Goal: Information Seeking & Learning: Learn about a topic

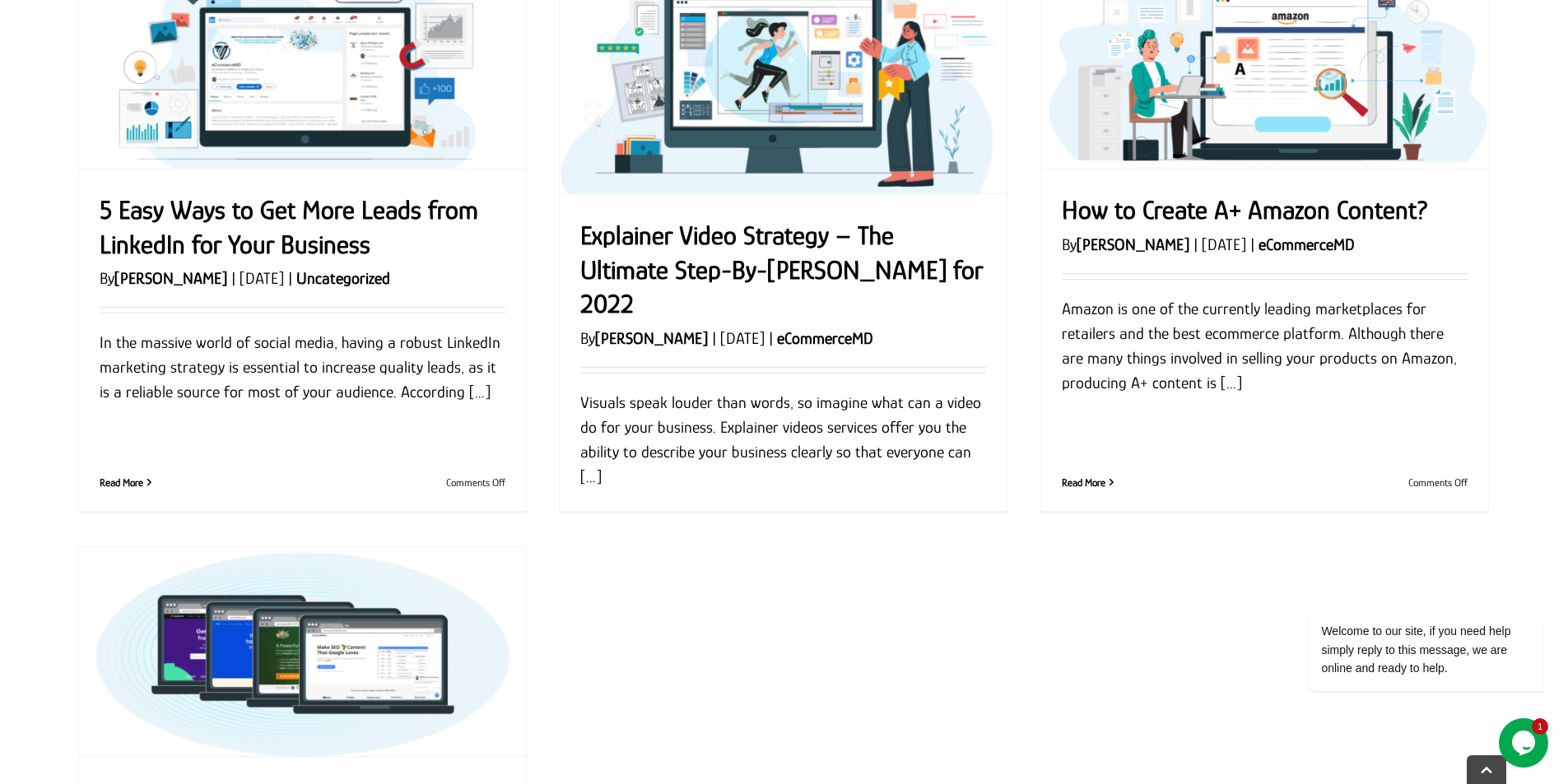
scroll to position [1399, 0]
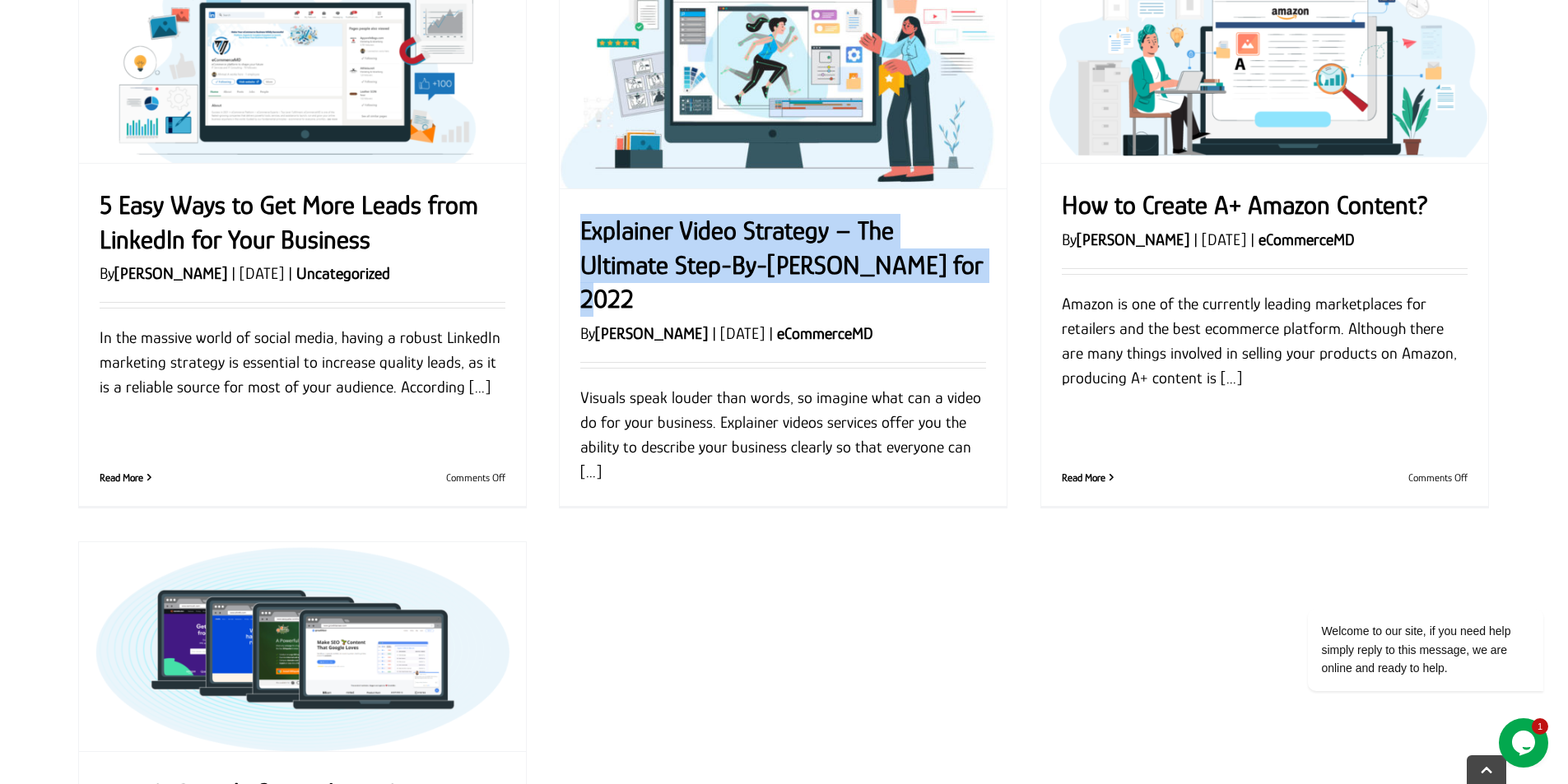
drag, startPoint x: 570, startPoint y: 219, endPoint x: 995, endPoint y: 281, distance: 429.5
click at [995, 281] on div "Explainer Video Strategy – The Ultimate Step-By-Step Guide for 2022 By Garry Wi…" at bounding box center [783, 364] width 447 height 351
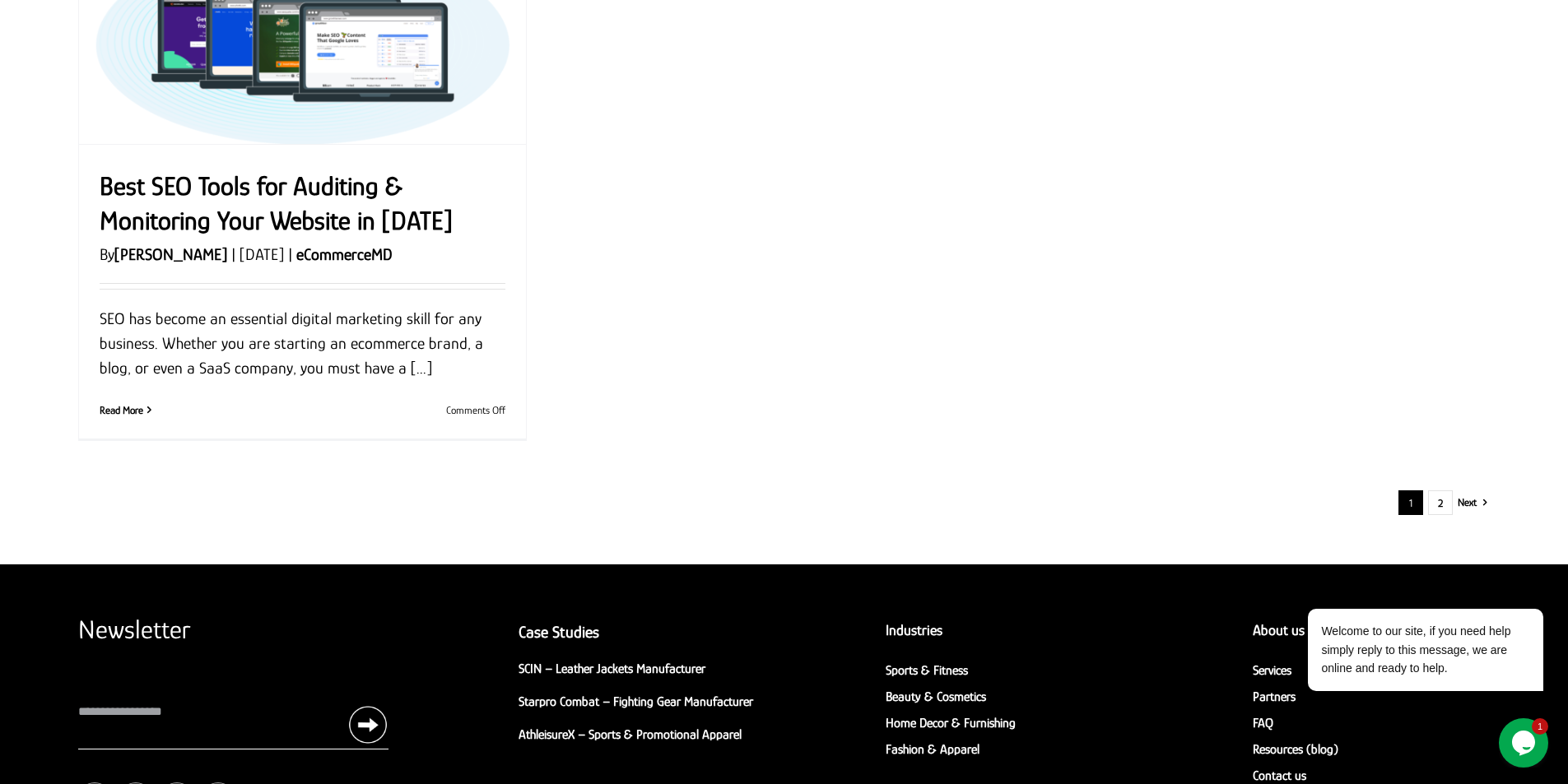
scroll to position [1974, 0]
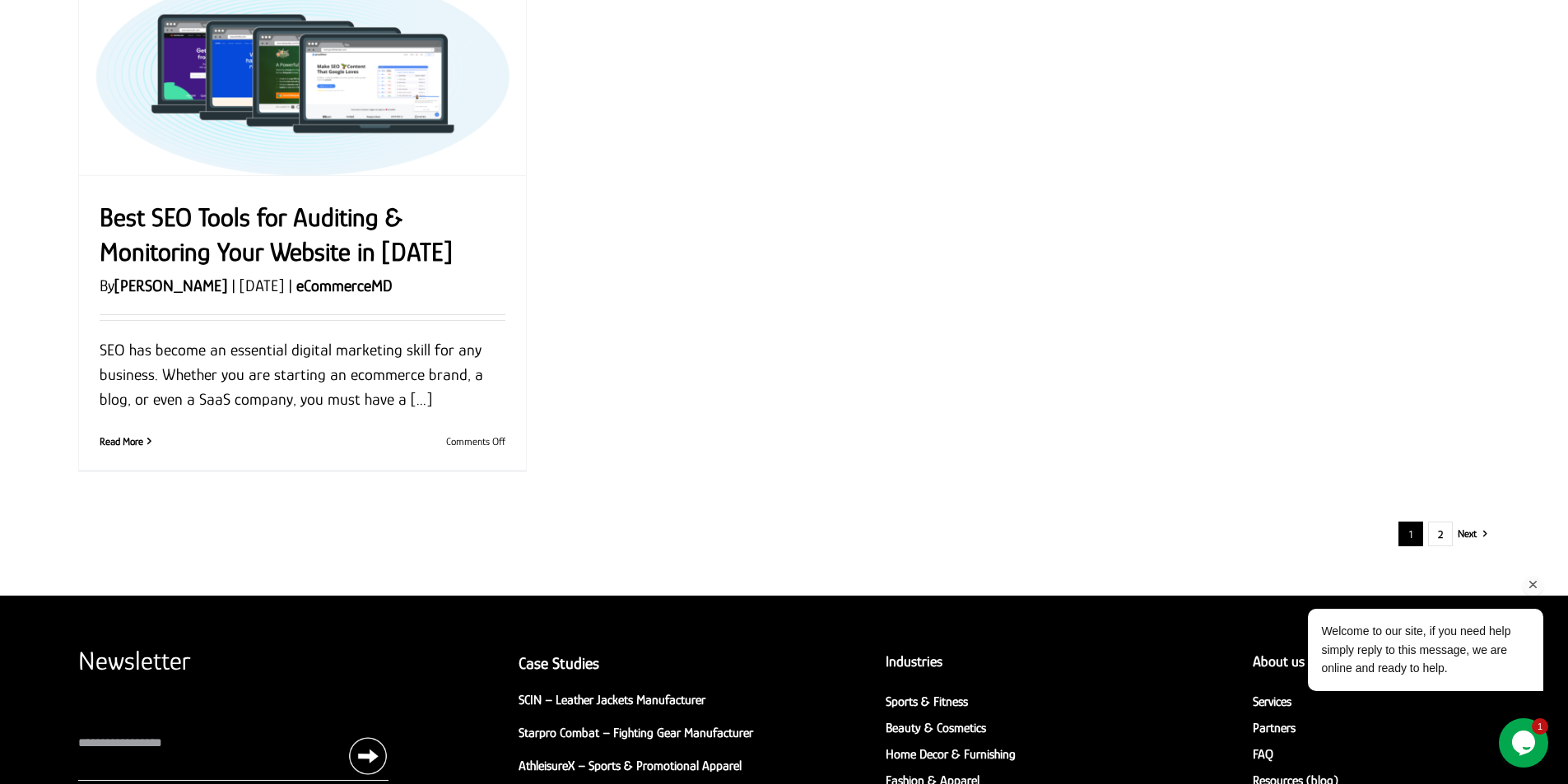
click at [1441, 535] on div "Welcome to our site, if you need help simply reply to this message, we are onli…" at bounding box center [1403, 610] width 296 height 194
click at [1444, 534] on div "Welcome to our site, if you need help simply reply to this message, we are onli…" at bounding box center [1403, 610] width 296 height 194
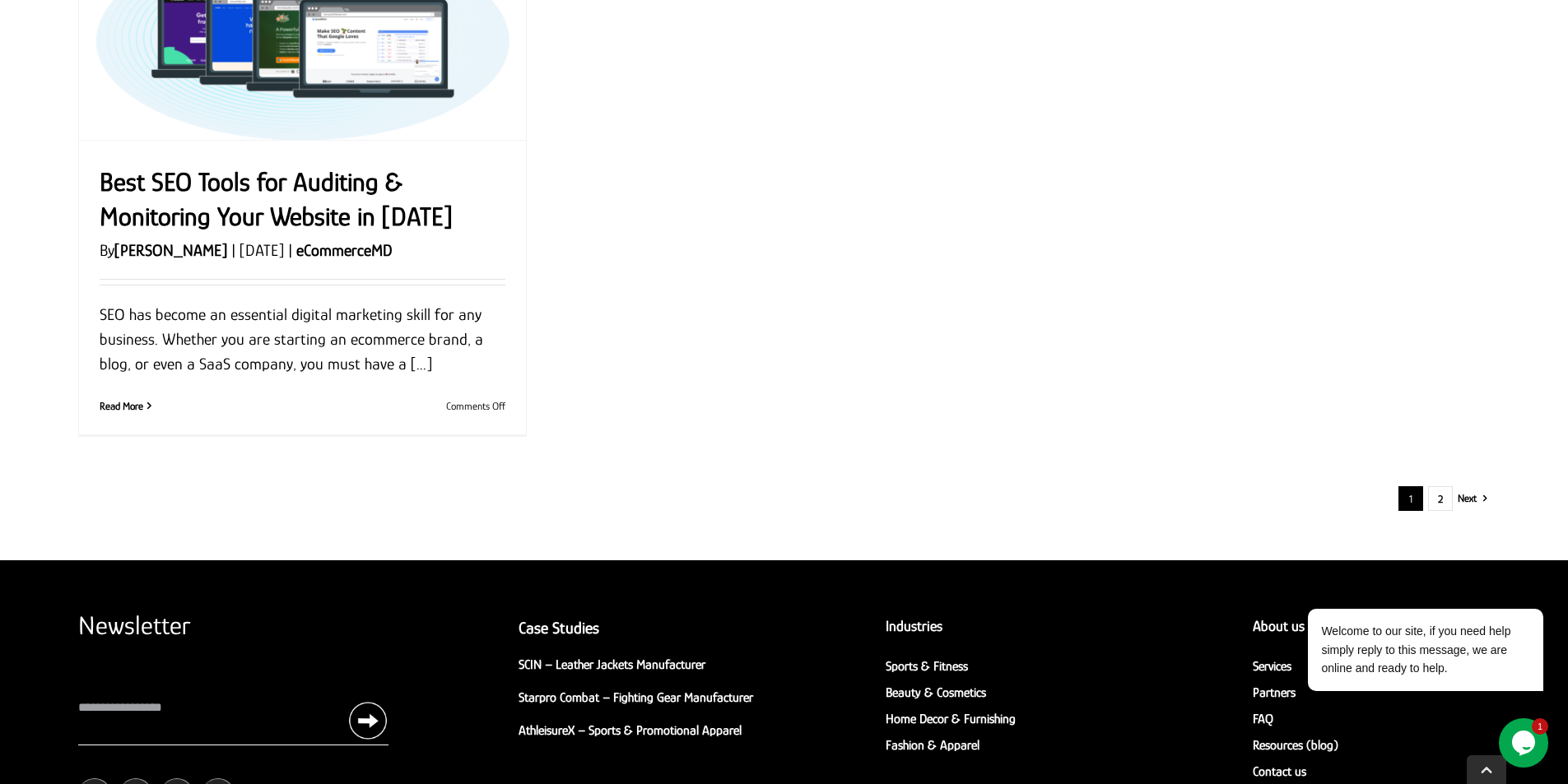
scroll to position [2148, 0]
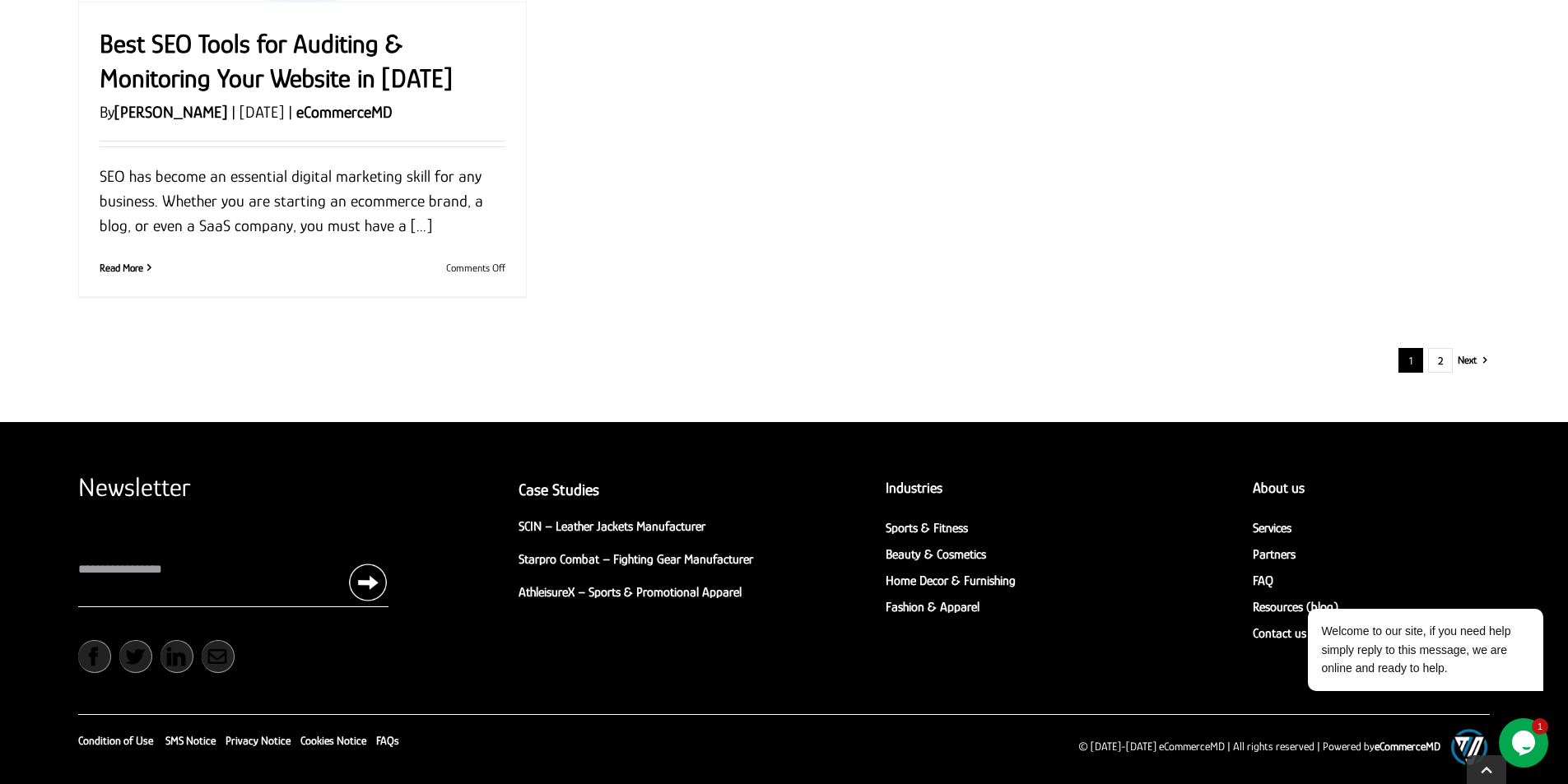
click at [1477, 360] on link "Next" at bounding box center [1467, 360] width 19 height 25
click at [1441, 360] on link "2" at bounding box center [1440, 360] width 25 height 25
click at [1411, 361] on span "1" at bounding box center [1411, 360] width 25 height 25
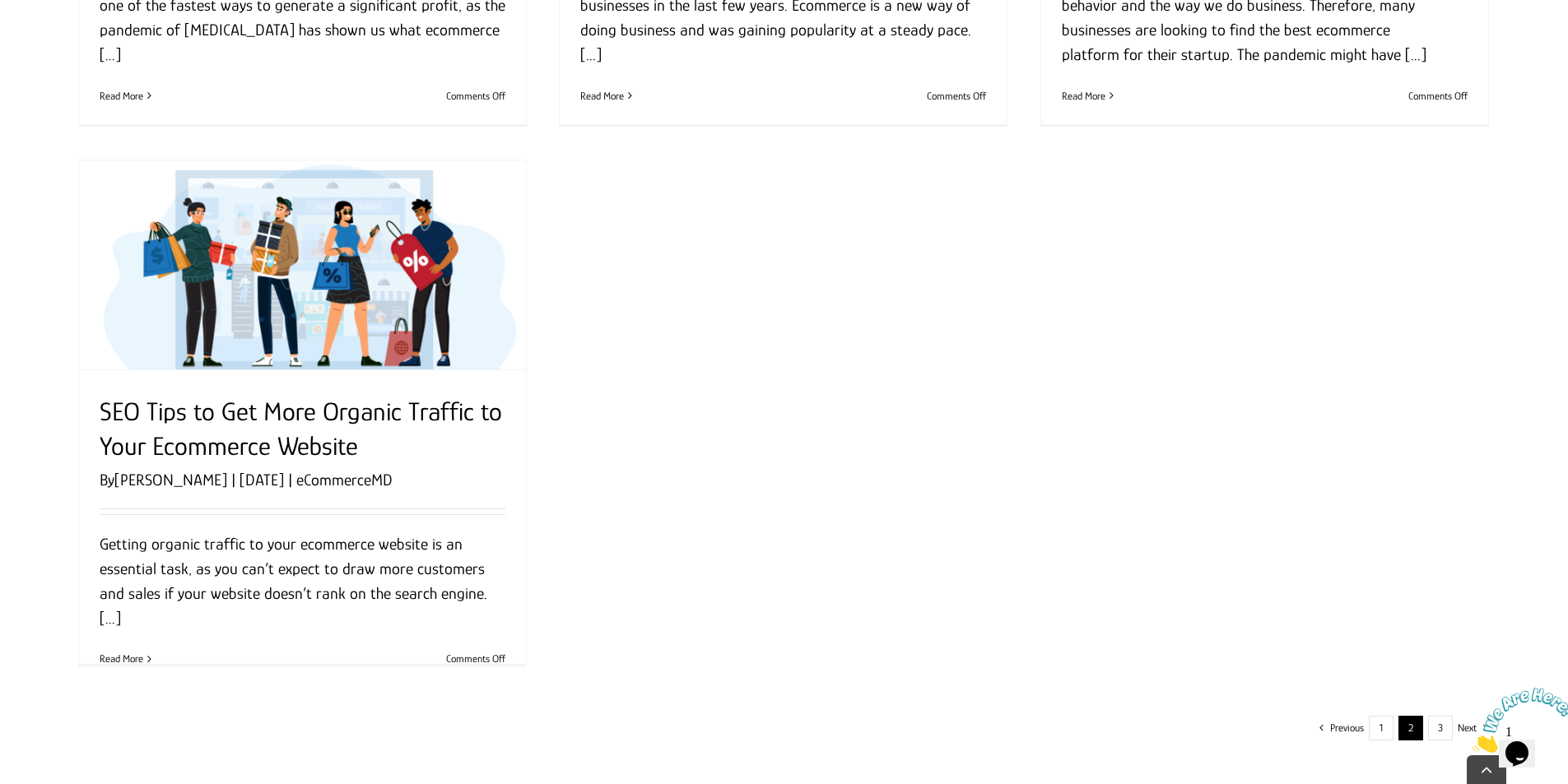
scroll to position [1728, 0]
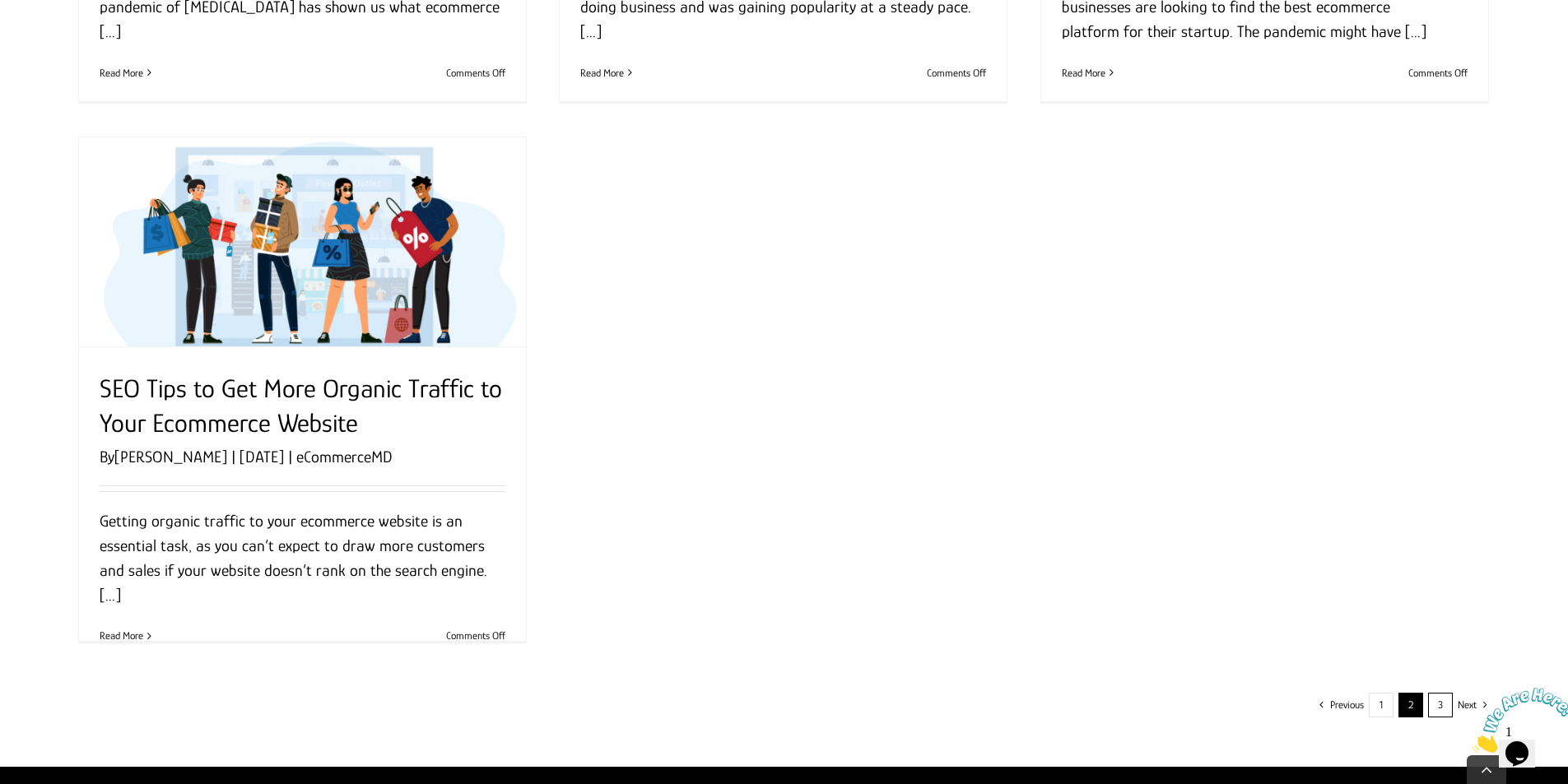
click at [1435, 708] on link "3" at bounding box center [1440, 705] width 25 height 25
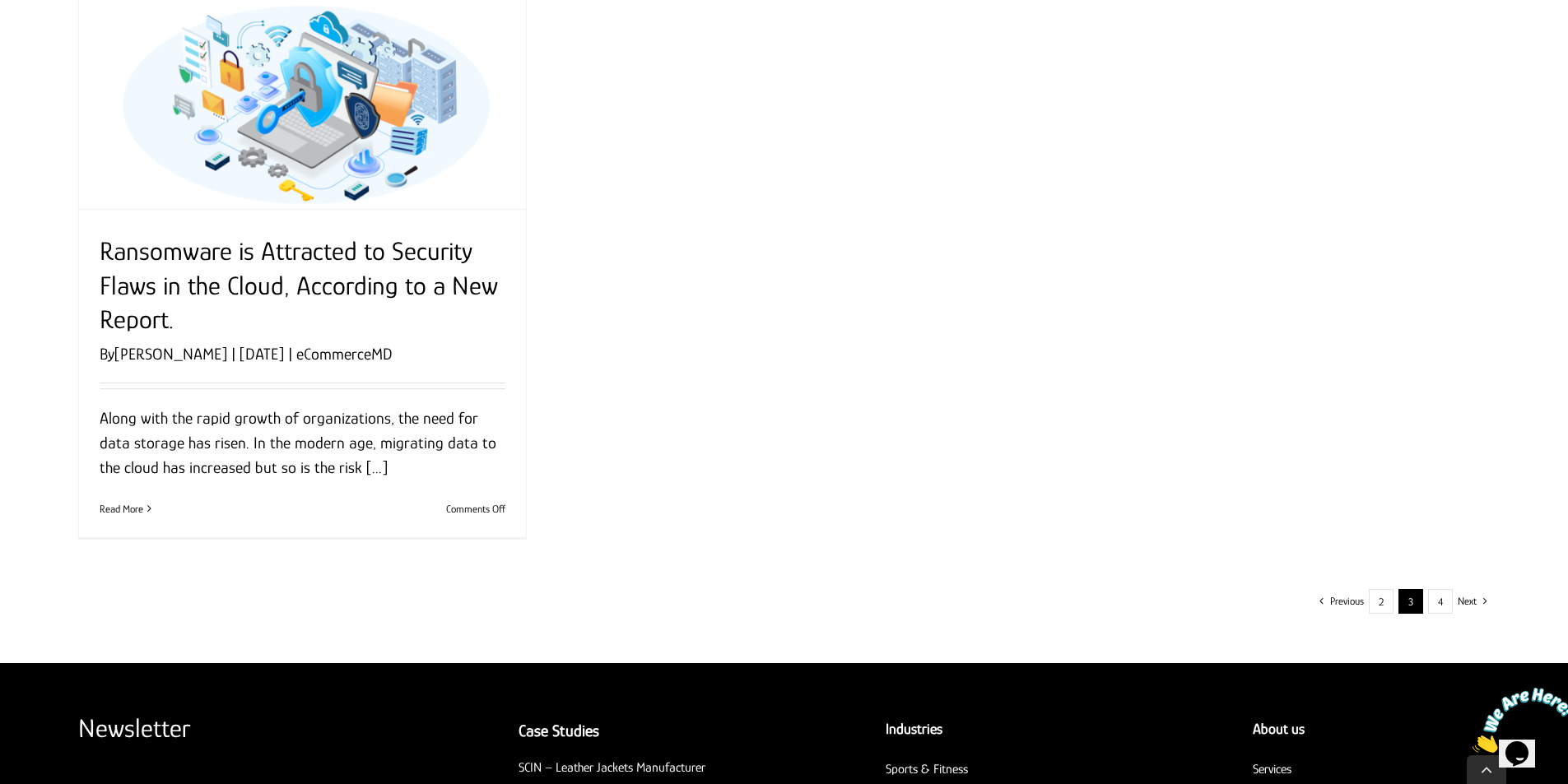
scroll to position [2139, 0]
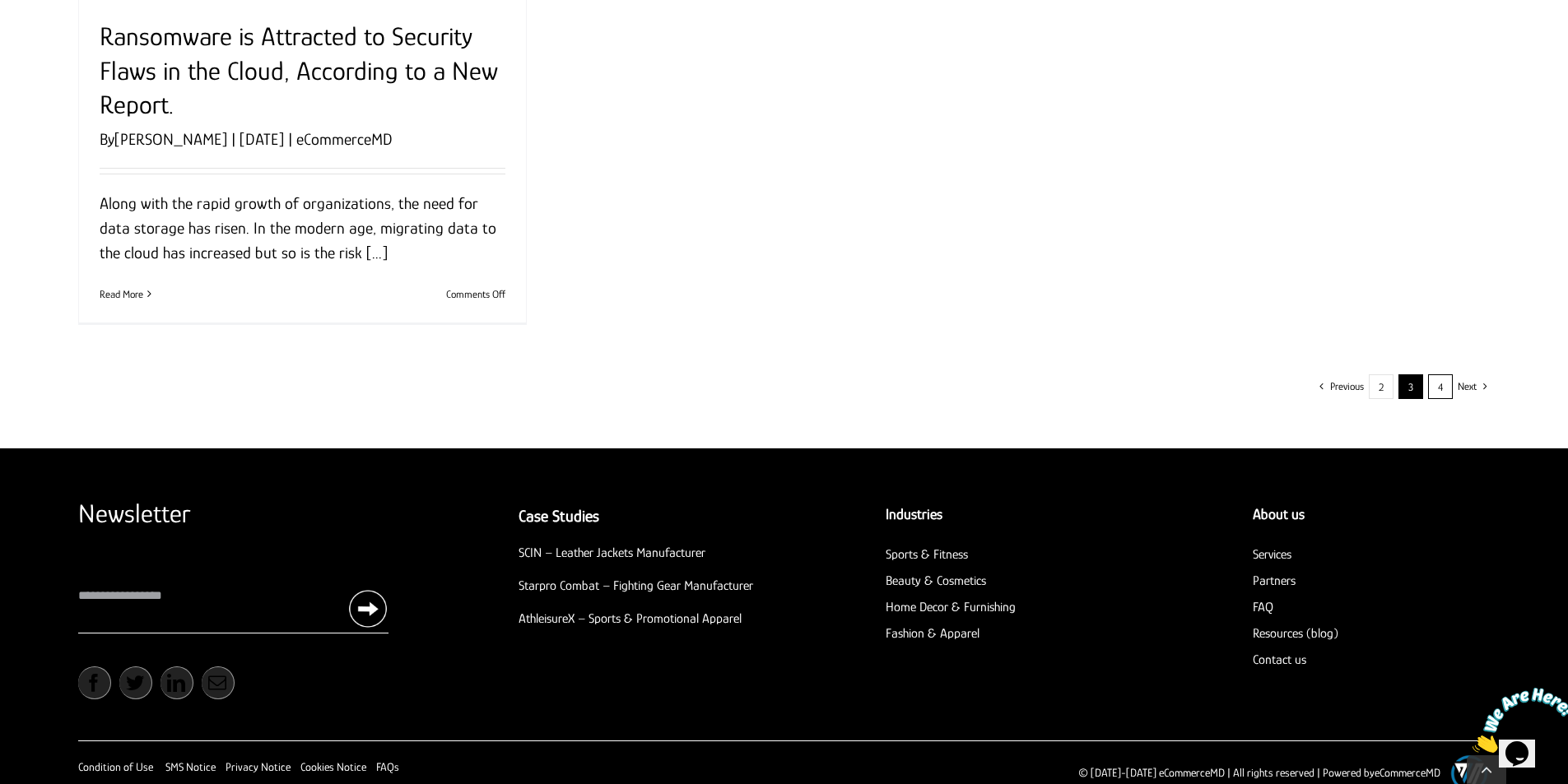
click at [1433, 388] on link "4" at bounding box center [1440, 387] width 25 height 25
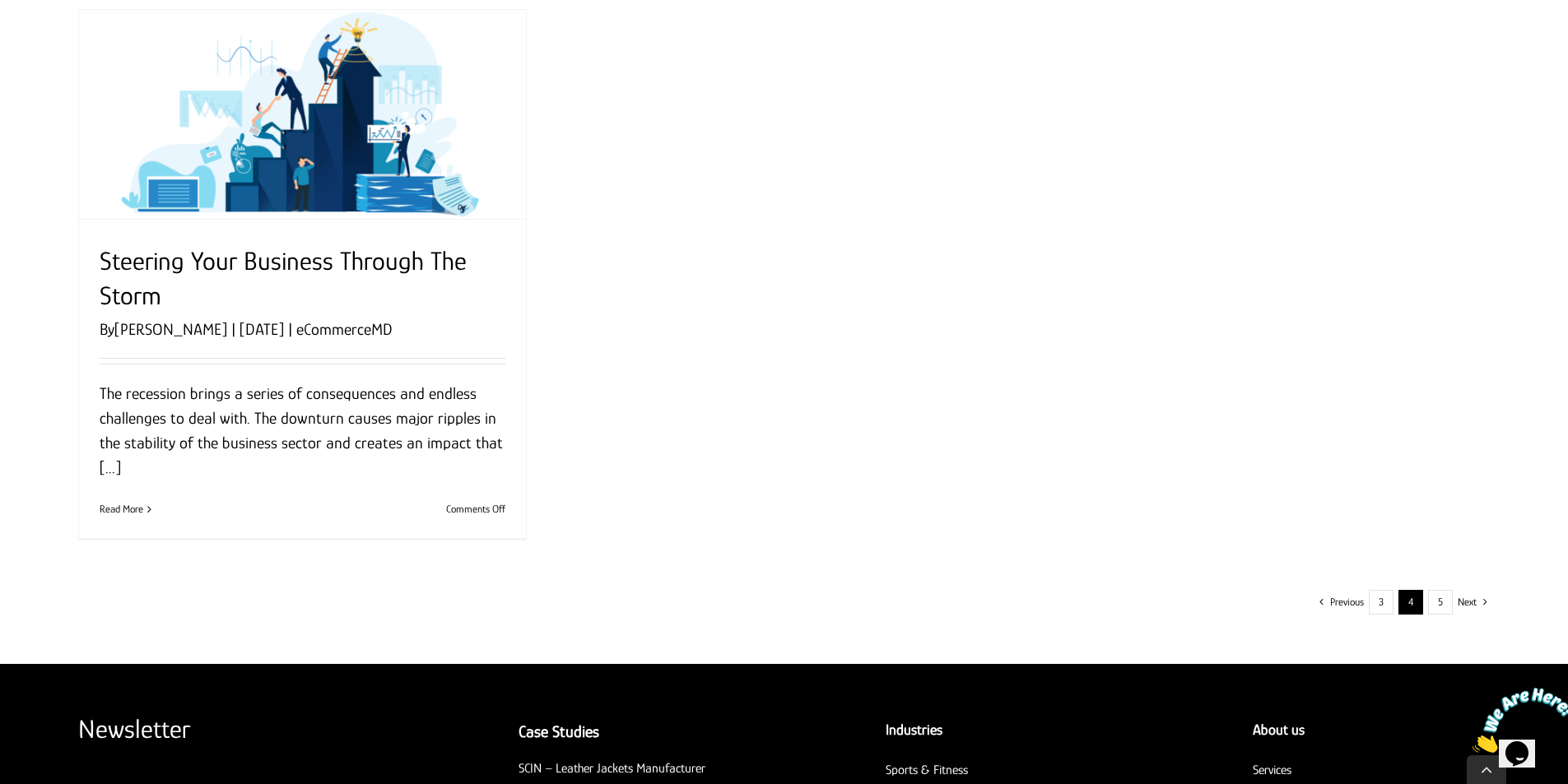
scroll to position [1909, 0]
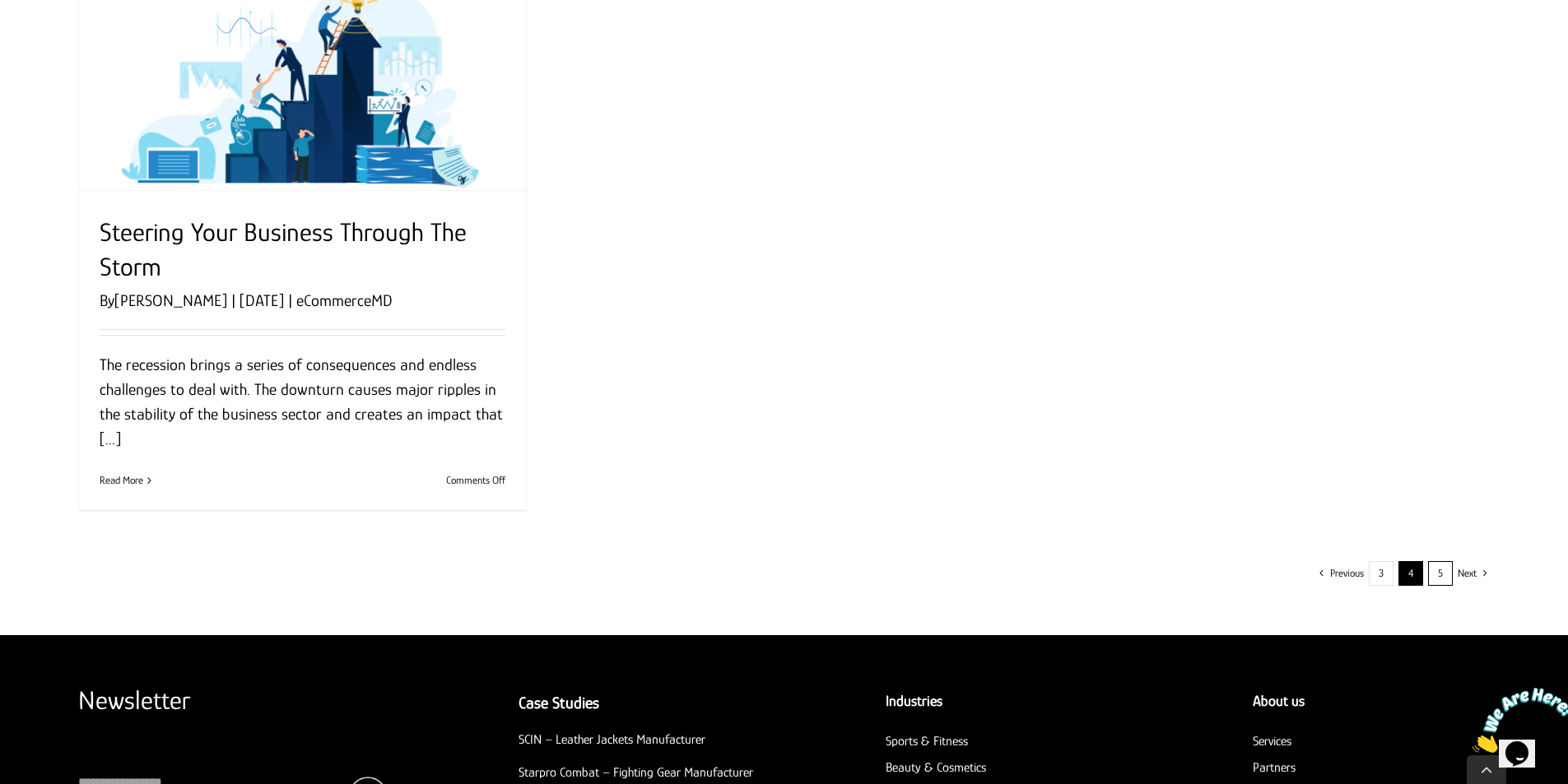
click at [1445, 573] on link "5" at bounding box center [1440, 573] width 25 height 25
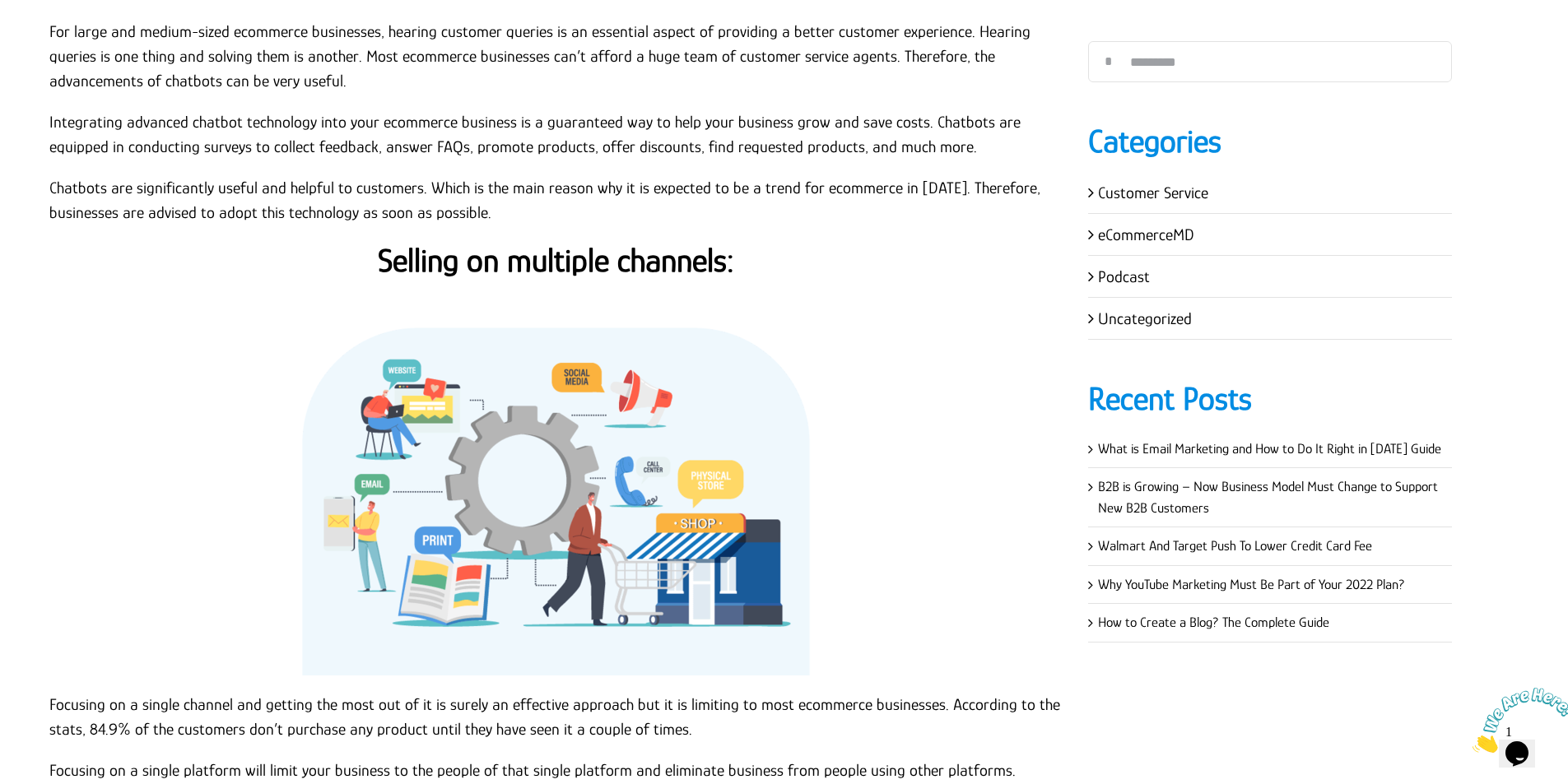
scroll to position [2866, 0]
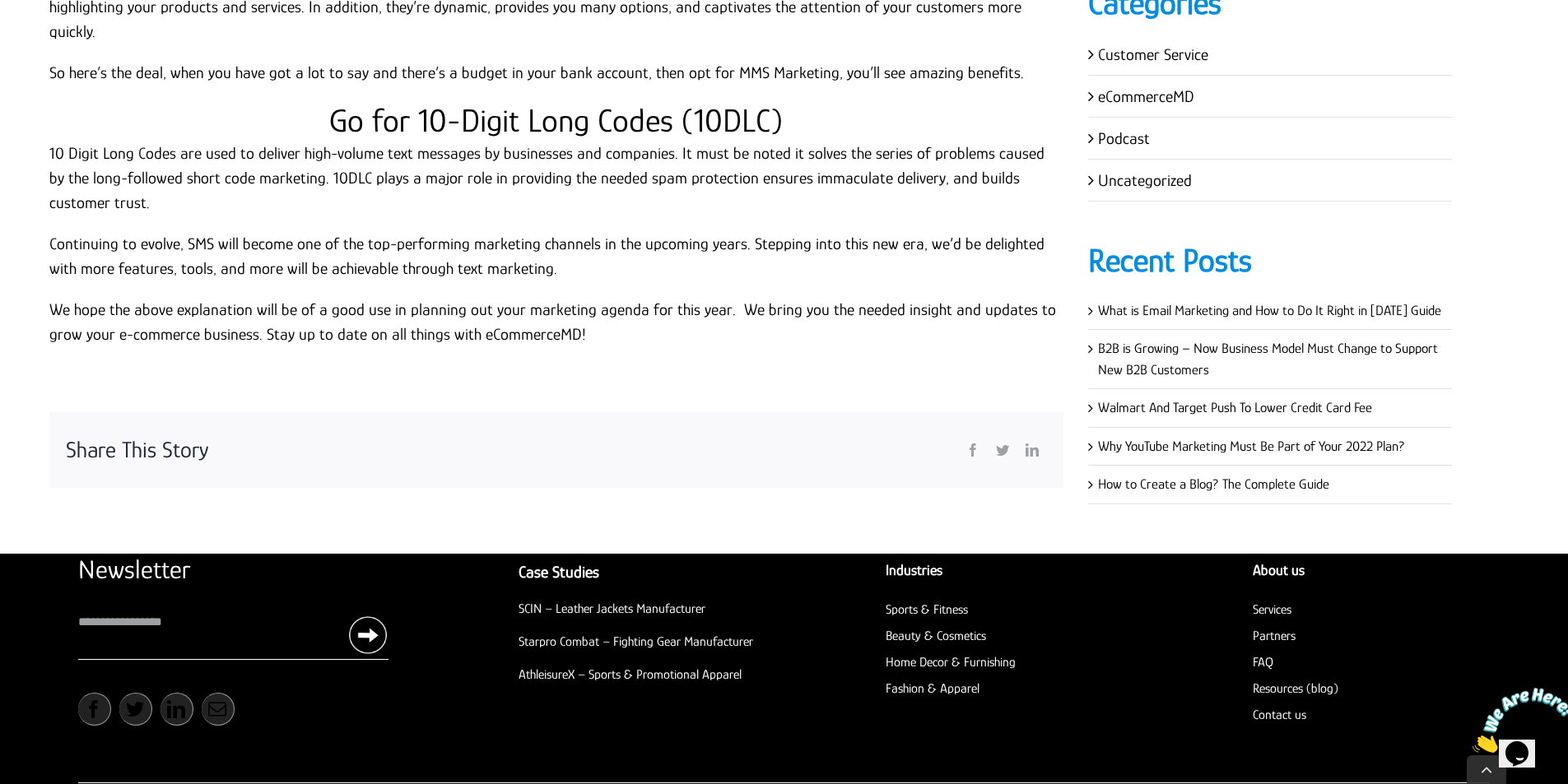
scroll to position [4646, 0]
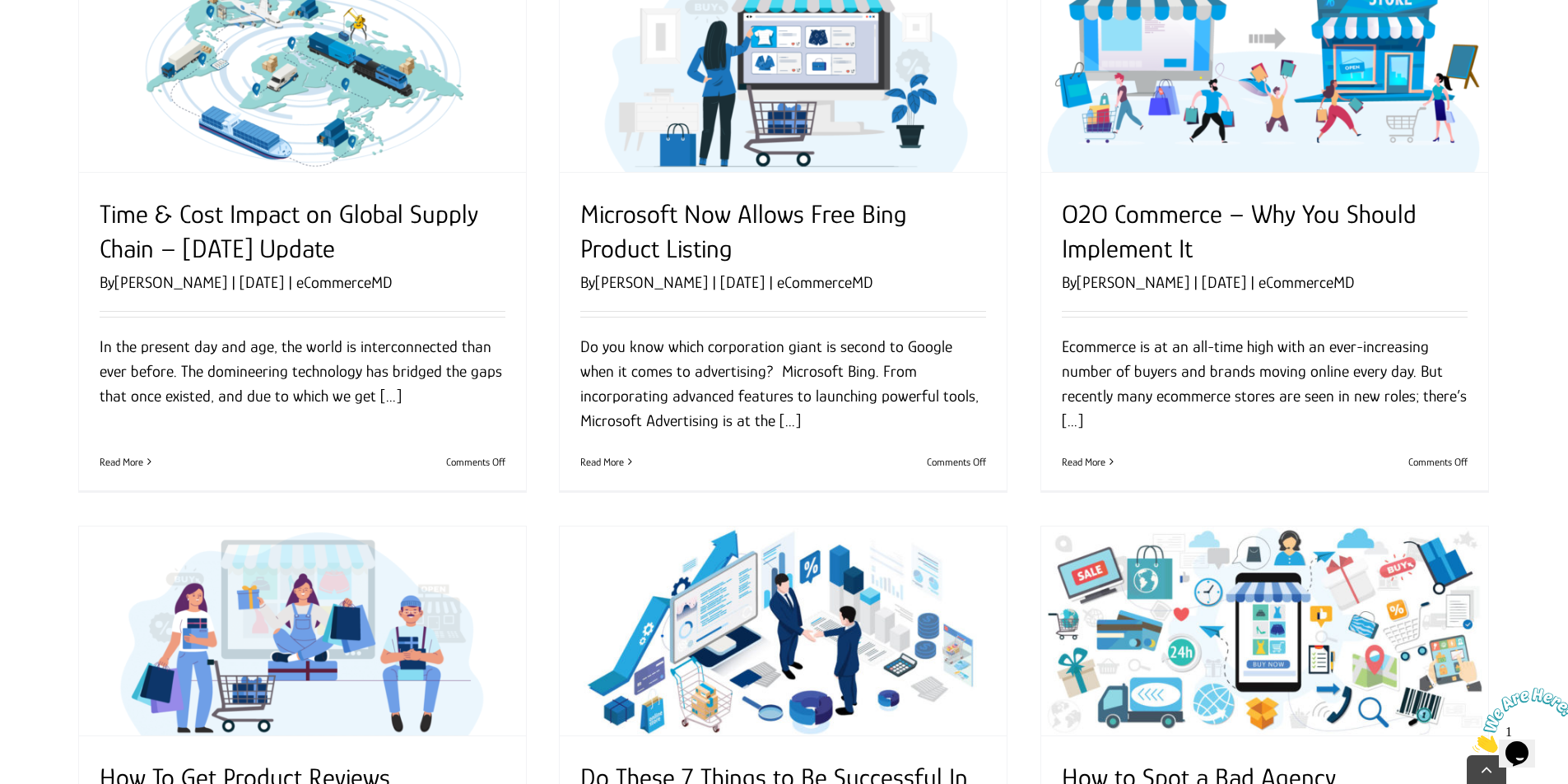
scroll to position [823, 0]
